Goal: Check status: Check status

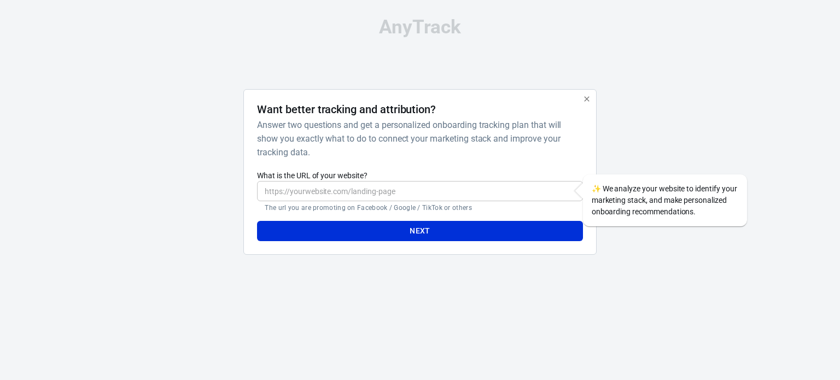
click at [584, 100] on icon "button" at bounding box center [586, 99] width 9 height 9
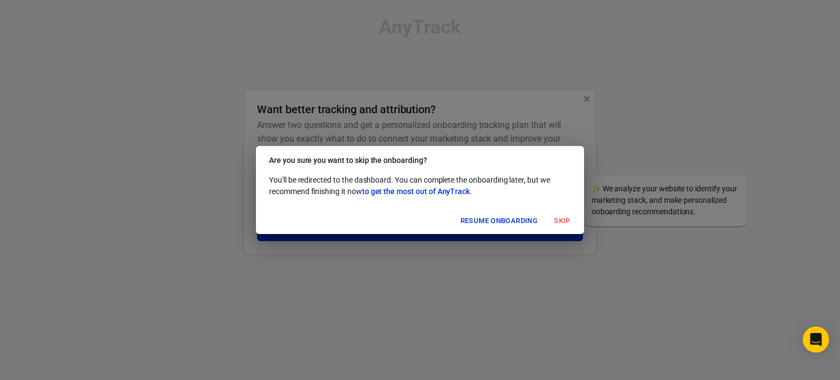
click at [552, 218] on button "Skip" at bounding box center [562, 221] width 35 height 17
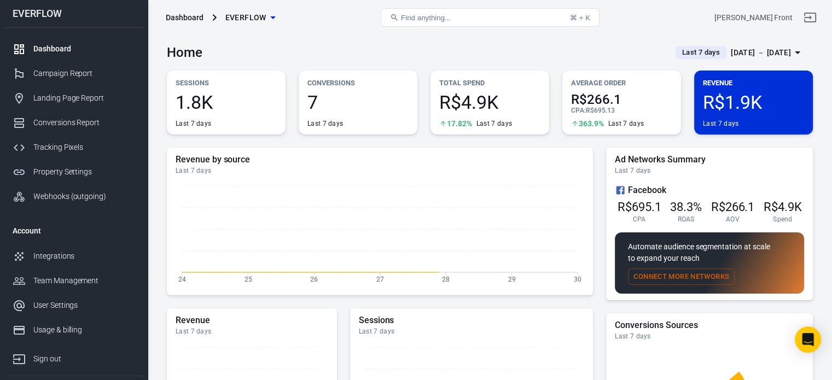
click at [740, 55] on div "[DATE] － [DATE]" at bounding box center [761, 53] width 60 height 14
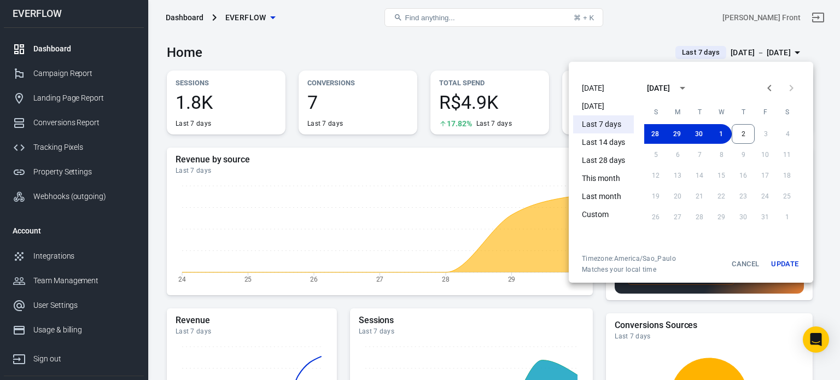
click at [604, 90] on li "[DATE]" at bounding box center [603, 88] width 61 height 18
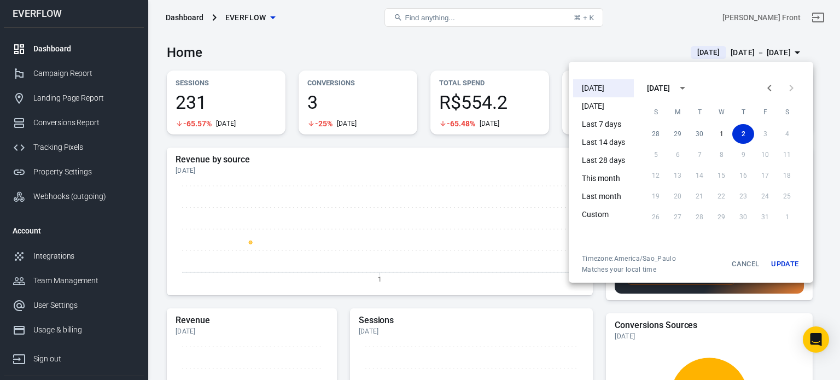
click at [545, 43] on div at bounding box center [420, 190] width 840 height 380
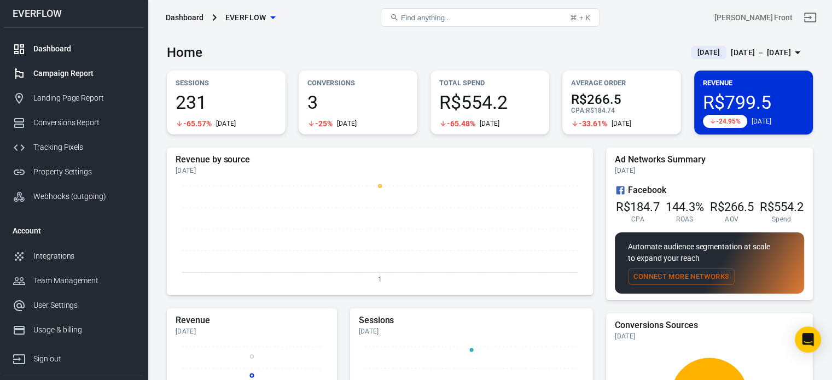
click at [60, 78] on div "Campaign Report" at bounding box center [84, 73] width 102 height 11
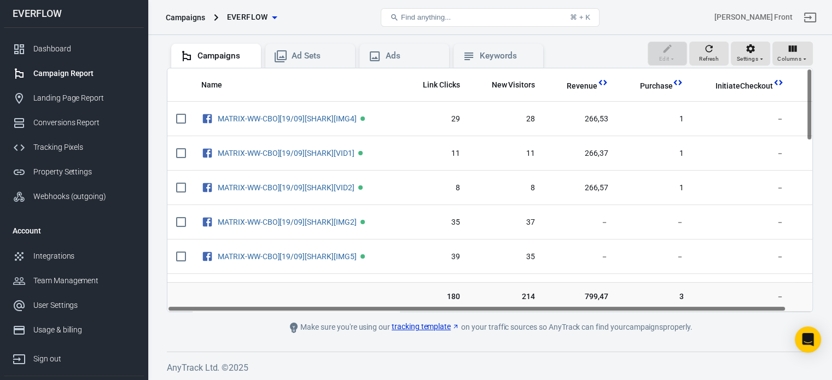
drag, startPoint x: 535, startPoint y: 309, endPoint x: 518, endPoint y: 323, distance: 22.5
click at [518, 323] on main "Verify Ads Integration on Pixel Settings to display your campaigns AnyTrack rel…" at bounding box center [490, 143] width 646 height 381
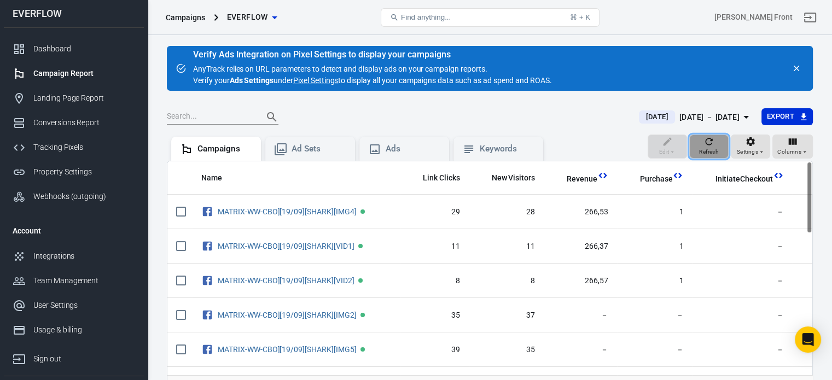
click at [714, 142] on icon "button" at bounding box center [708, 141] width 11 height 11
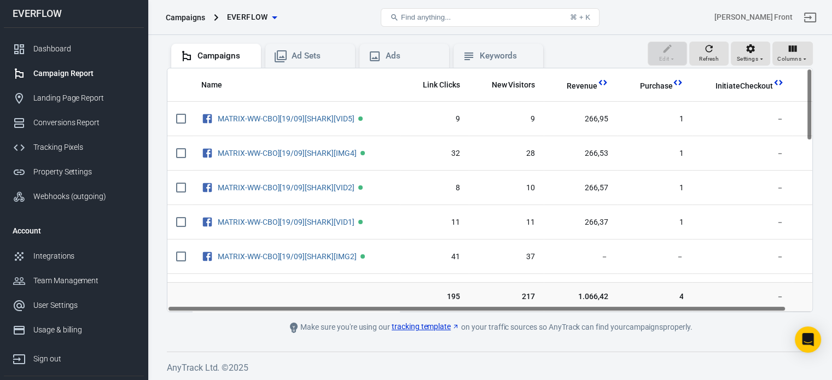
drag, startPoint x: 527, startPoint y: 307, endPoint x: 523, endPoint y: 319, distance: 12.1
click at [523, 319] on main "Verify Ads Integration on Pixel Settings to display your campaigns AnyTrack rel…" at bounding box center [490, 143] width 646 height 381
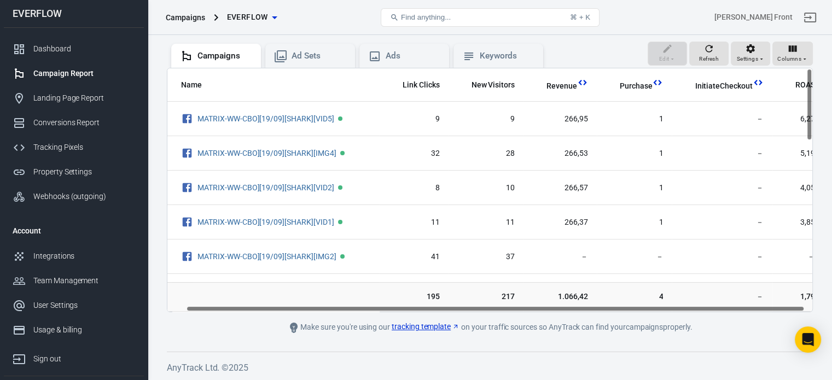
scroll to position [0, 20]
drag, startPoint x: 542, startPoint y: 307, endPoint x: 562, endPoint y: 314, distance: 20.4
click at [562, 314] on main "Verify Ads Integration on Pixel Settings to display your campaigns AnyTrack rel…" at bounding box center [490, 143] width 646 height 381
click at [723, 61] on button "Refresh" at bounding box center [708, 54] width 39 height 24
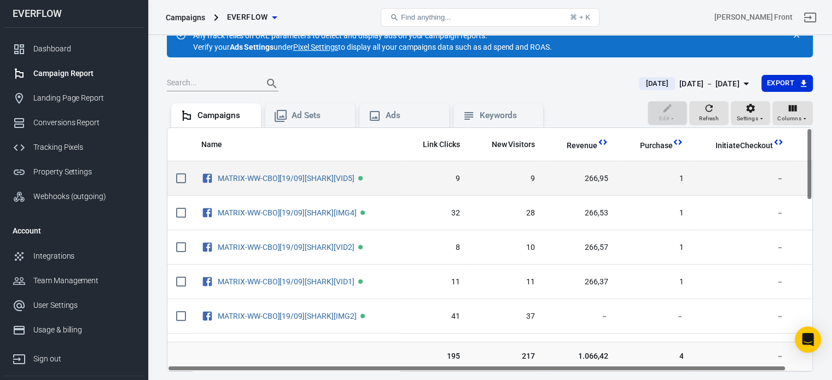
scroll to position [0, 0]
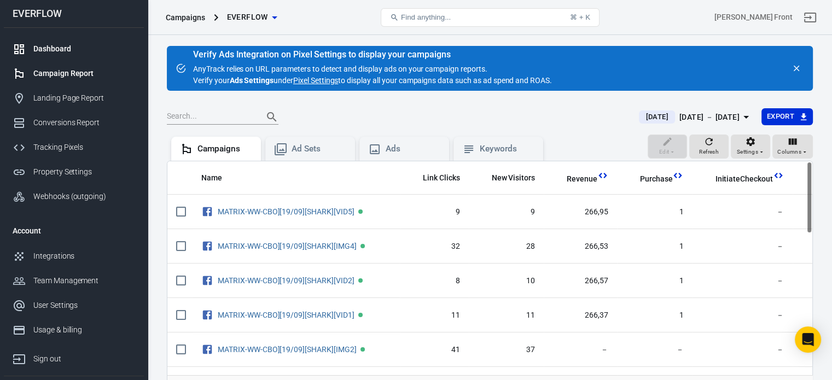
click at [39, 46] on div "Dashboard" at bounding box center [84, 48] width 102 height 11
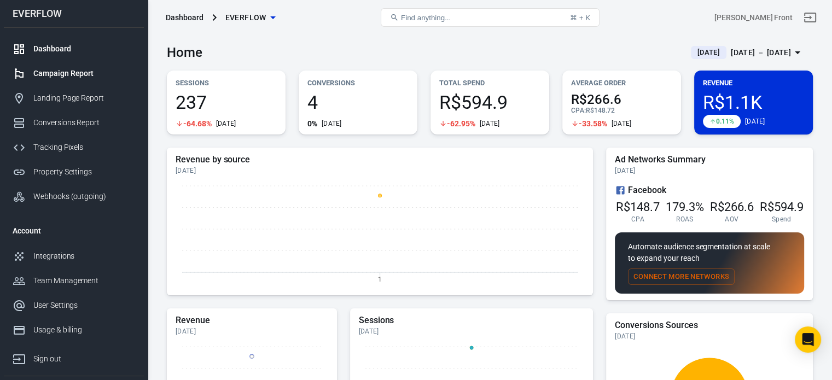
click at [81, 67] on link "Campaign Report" at bounding box center [74, 73] width 140 height 25
